Goal: Find specific page/section: Find specific page/section

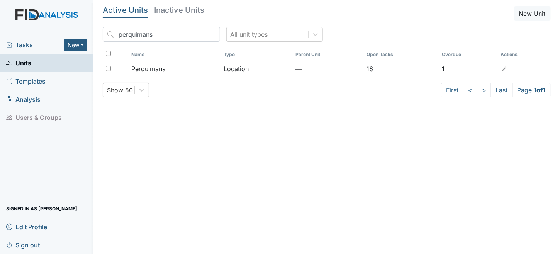
type input "perquimans"
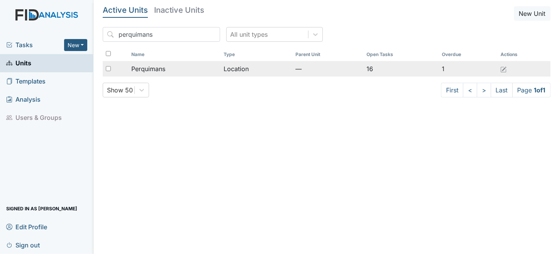
click at [239, 71] on td "Location" at bounding box center [256, 68] width 72 height 15
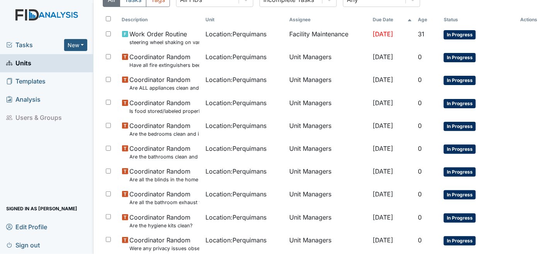
scroll to position [77, 0]
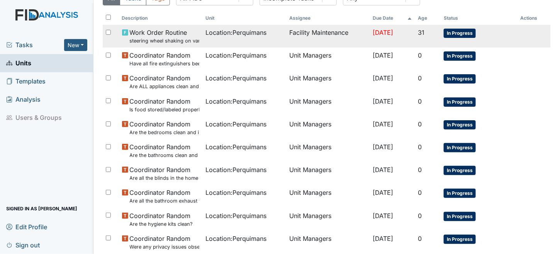
click at [232, 31] on span "Location : Perquimans" at bounding box center [235, 32] width 61 height 9
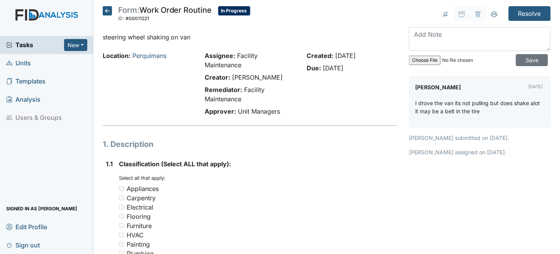
click at [103, 10] on icon at bounding box center [107, 10] width 9 height 9
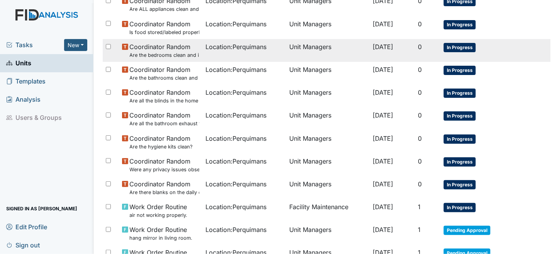
scroll to position [193, 0]
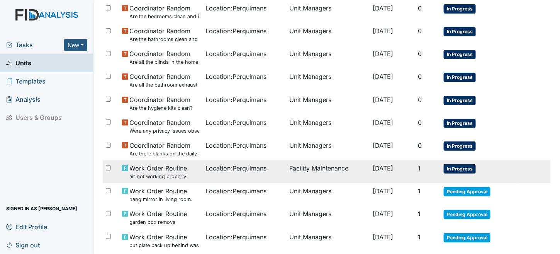
click at [189, 169] on div "Work Order Routine air not working properly." at bounding box center [161, 171] width 78 height 17
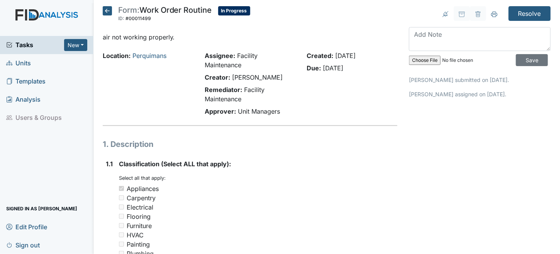
click at [106, 12] on icon at bounding box center [107, 10] width 9 height 9
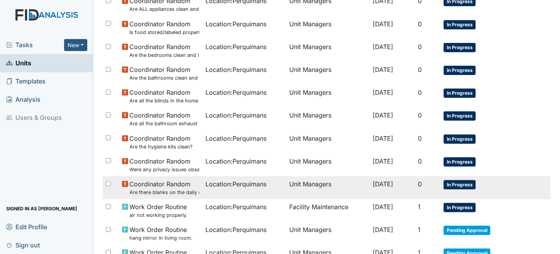
scroll to position [252, 0]
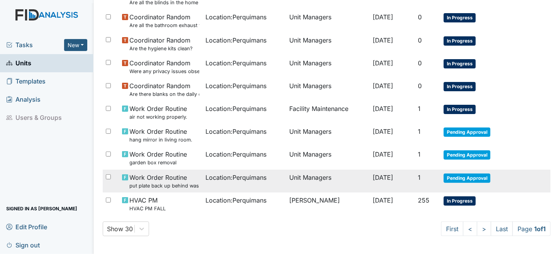
click at [286, 186] on td "Unit Managers" at bounding box center [328, 180] width 84 height 23
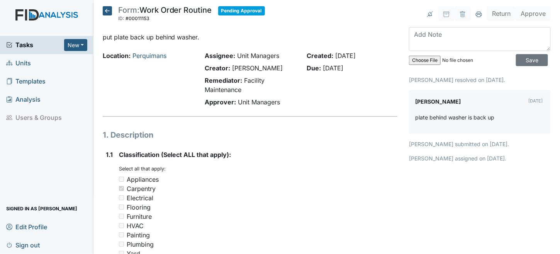
click at [105, 12] on icon at bounding box center [107, 10] width 9 height 9
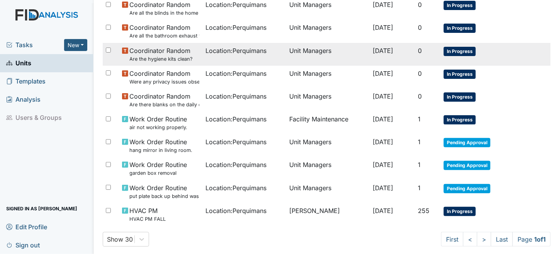
scroll to position [252, 0]
